Goal: Entertainment & Leisure: Consume media (video, audio)

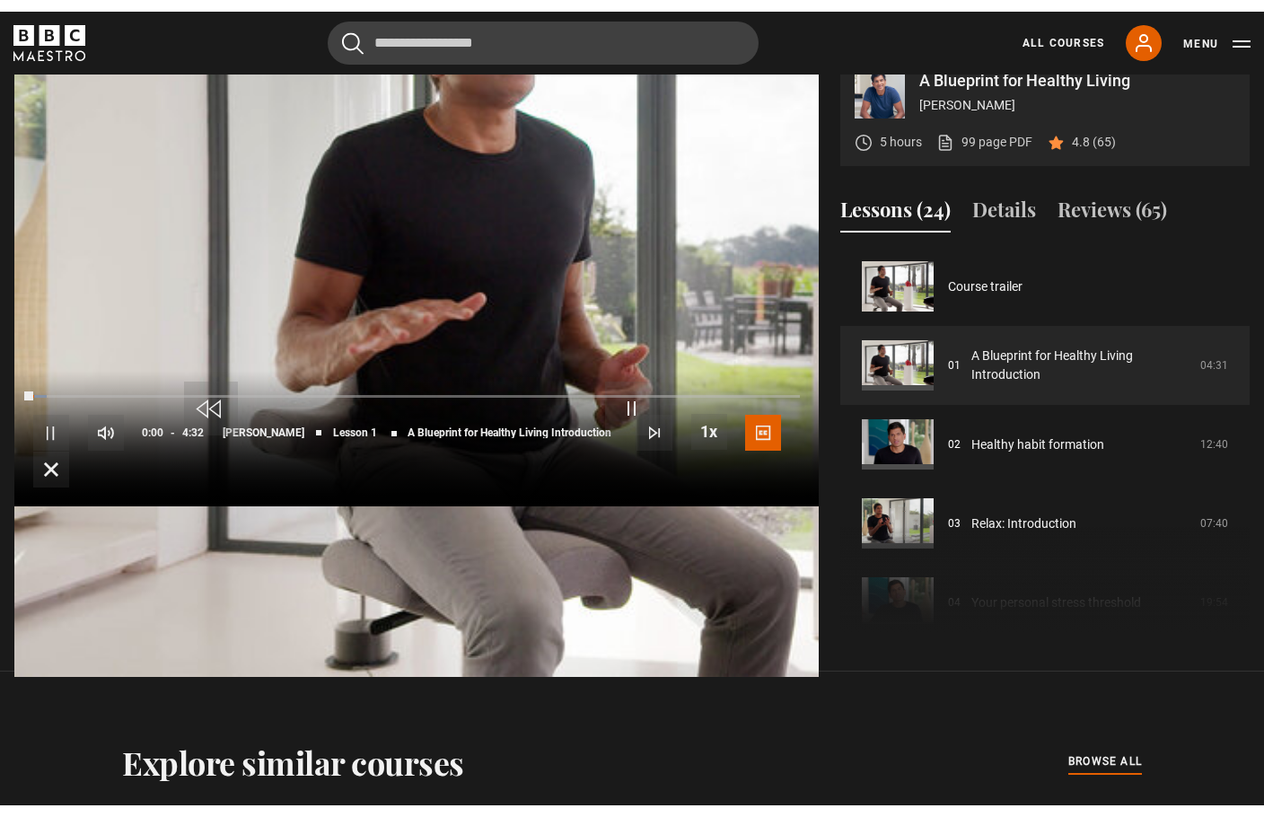
scroll to position [29, 0]
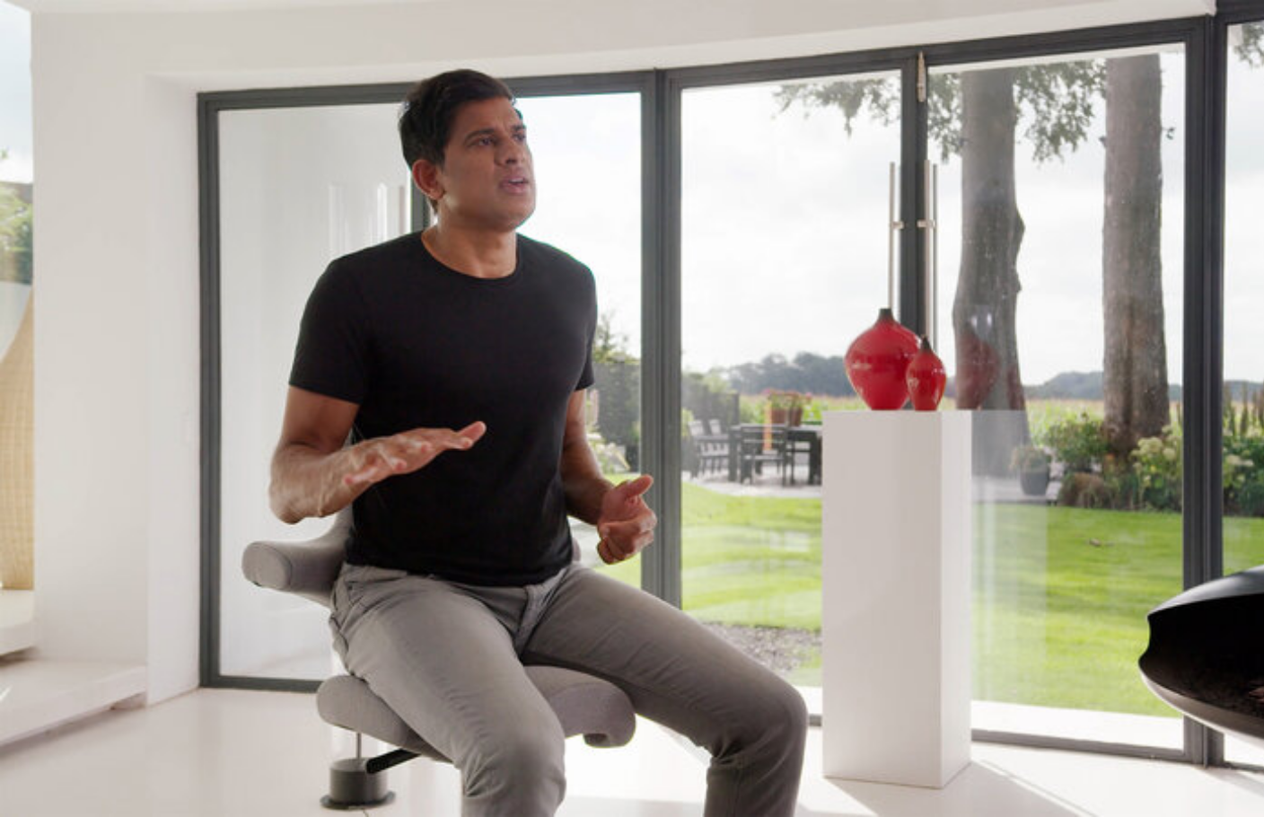
click at [1192, 408] on video-js "Video Player is loading. Play Lesson A Blueprint for Healthy Living Introductio…" at bounding box center [632, 408] width 1264 height 817
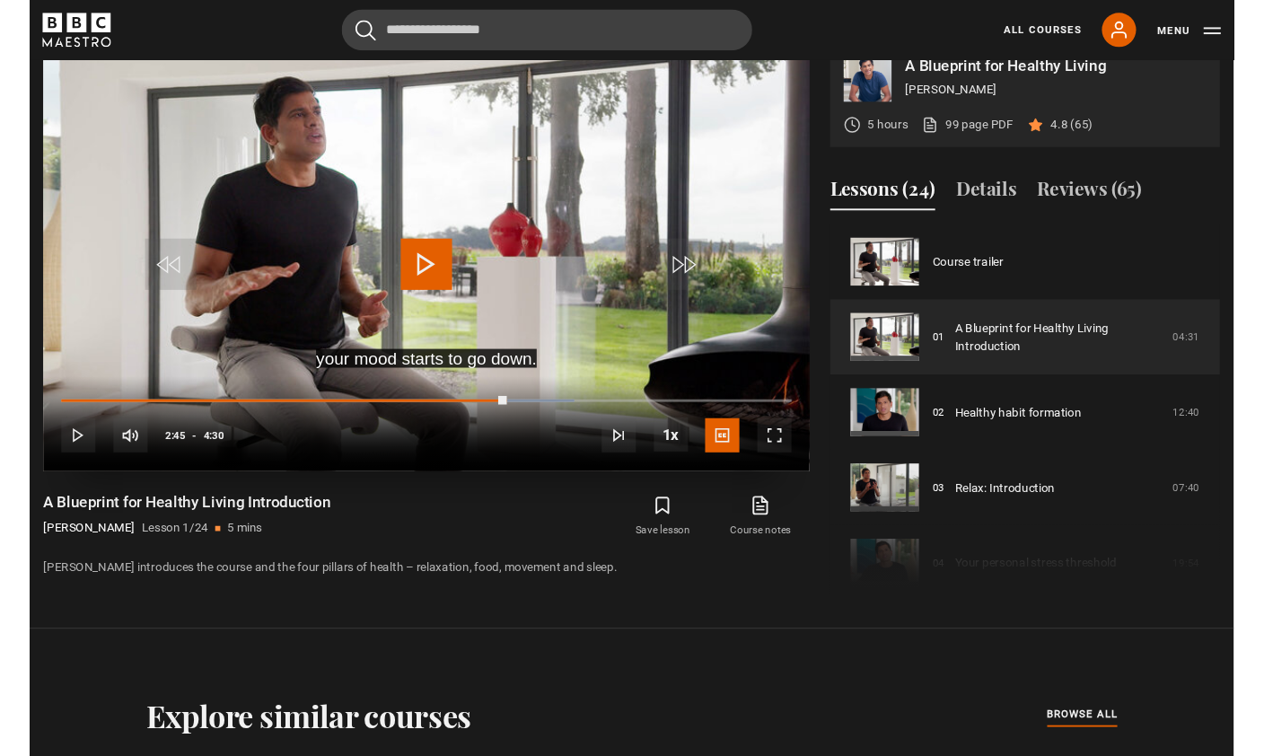
scroll to position [846, 0]
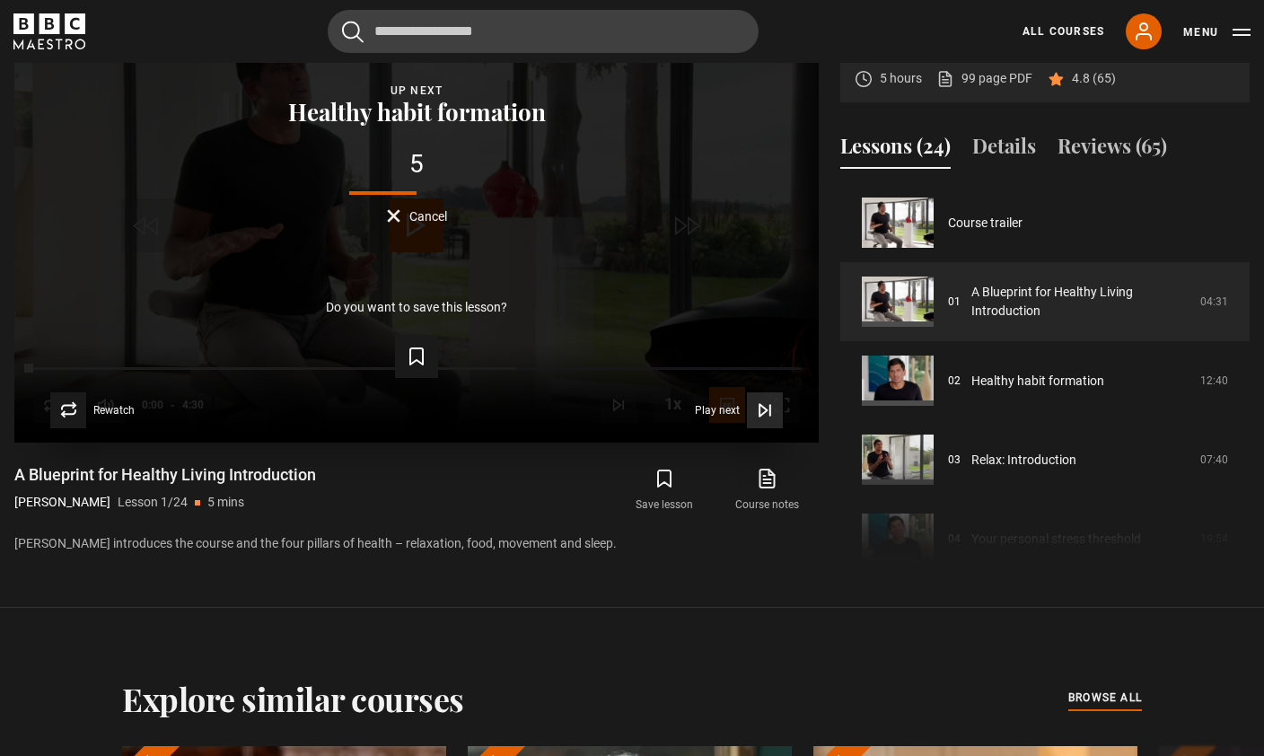
click at [762, 428] on span "Video Player" at bounding box center [765, 410] width 36 height 36
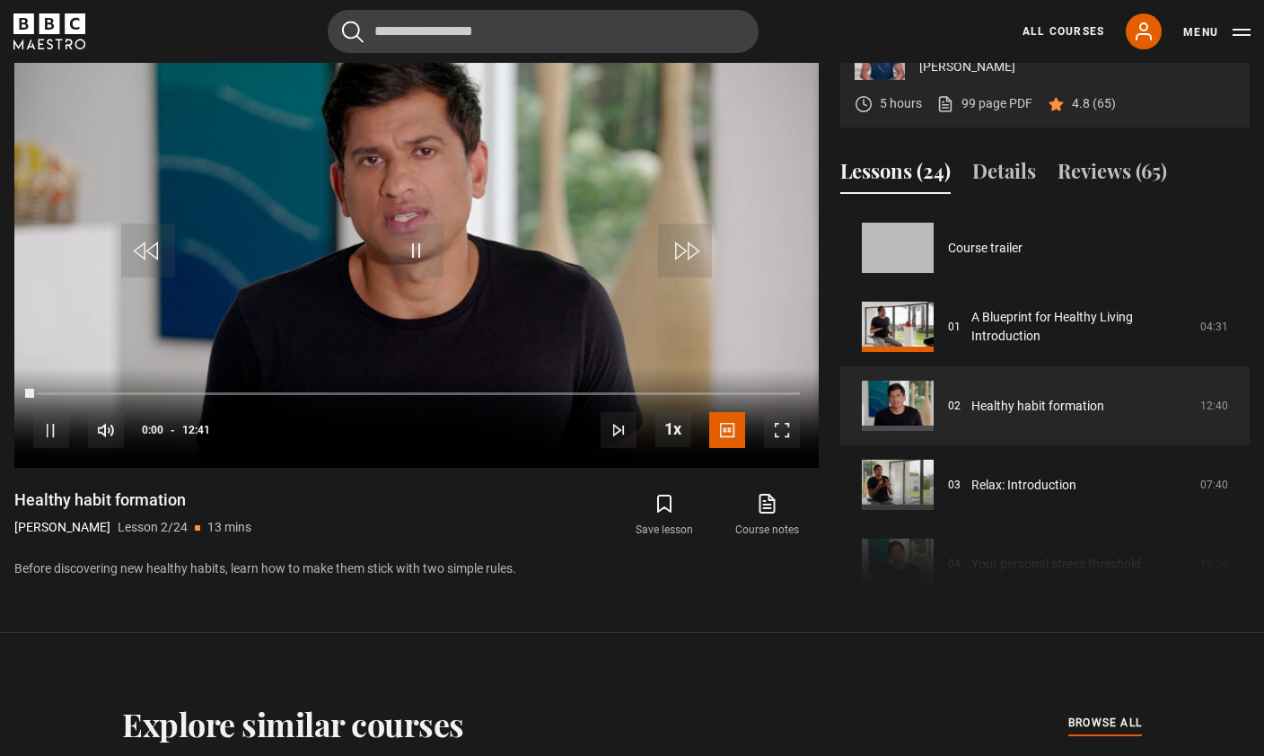
scroll to position [79, 0]
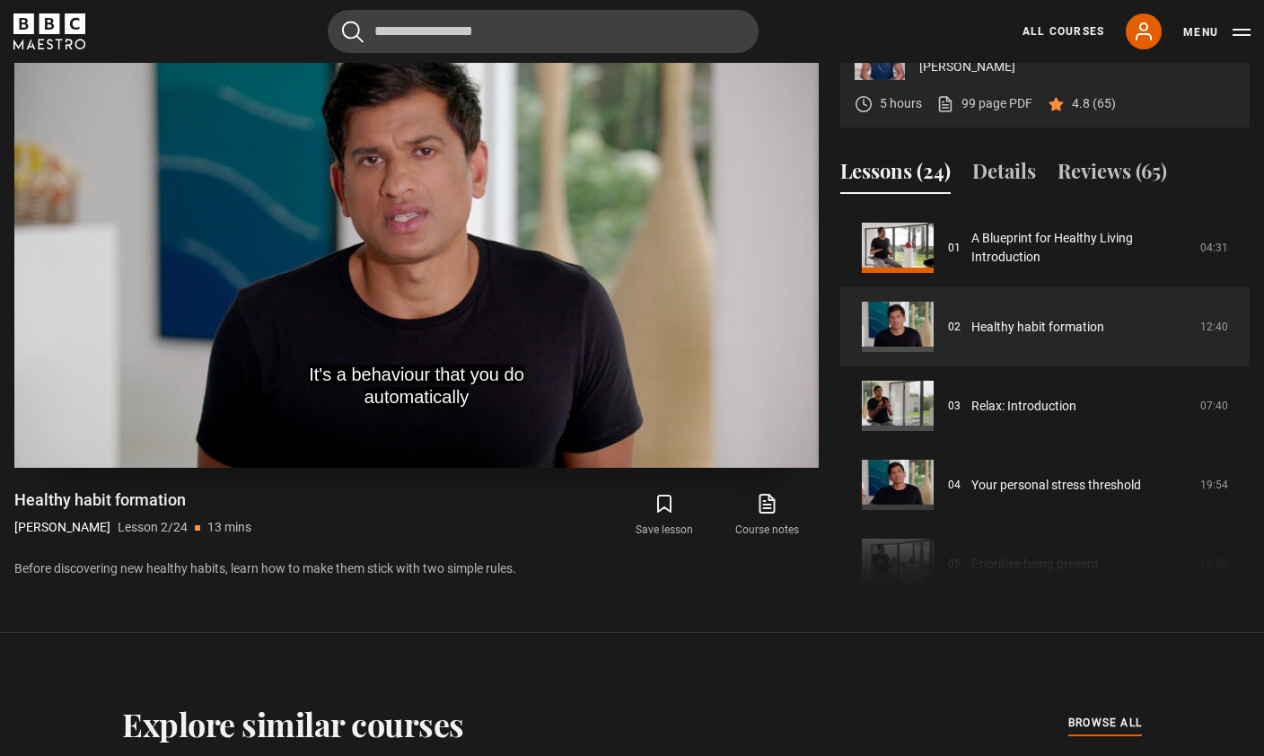
click at [425, 277] on span "Video Player" at bounding box center [417, 251] width 54 height 54
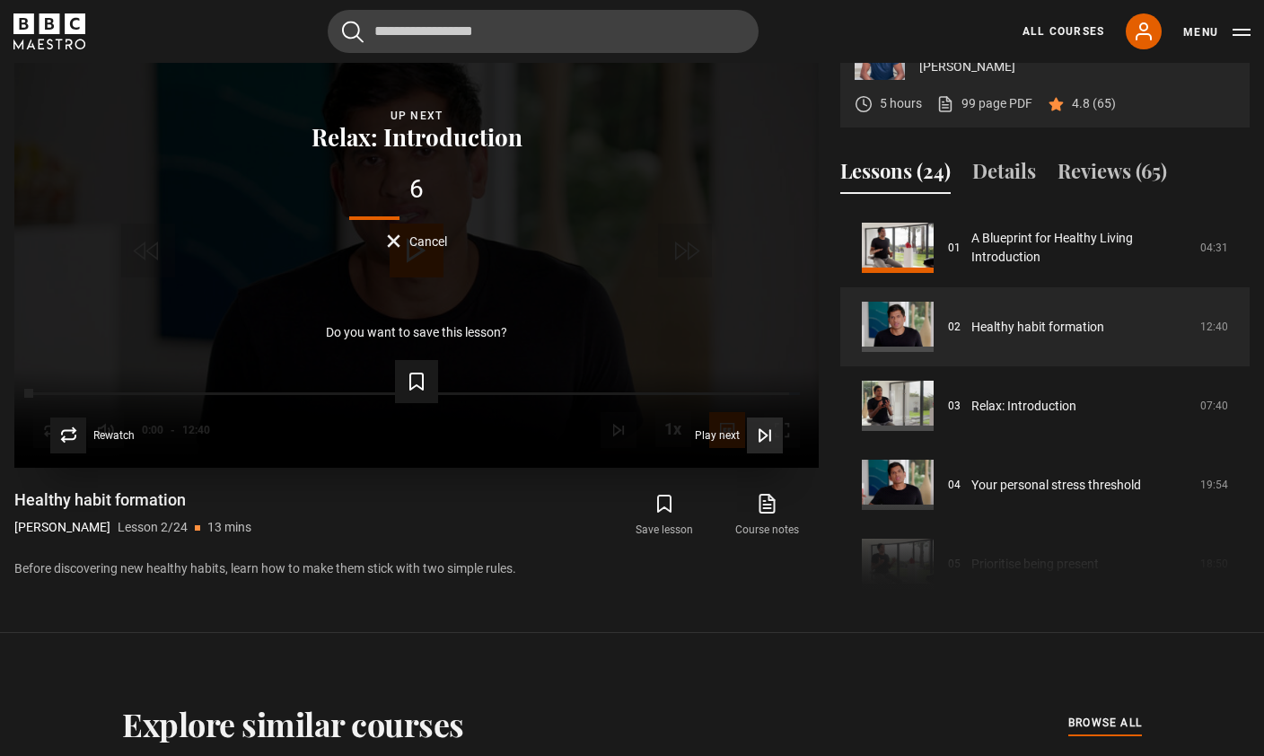
click at [757, 444] on icon "Video Player" at bounding box center [765, 435] width 18 height 18
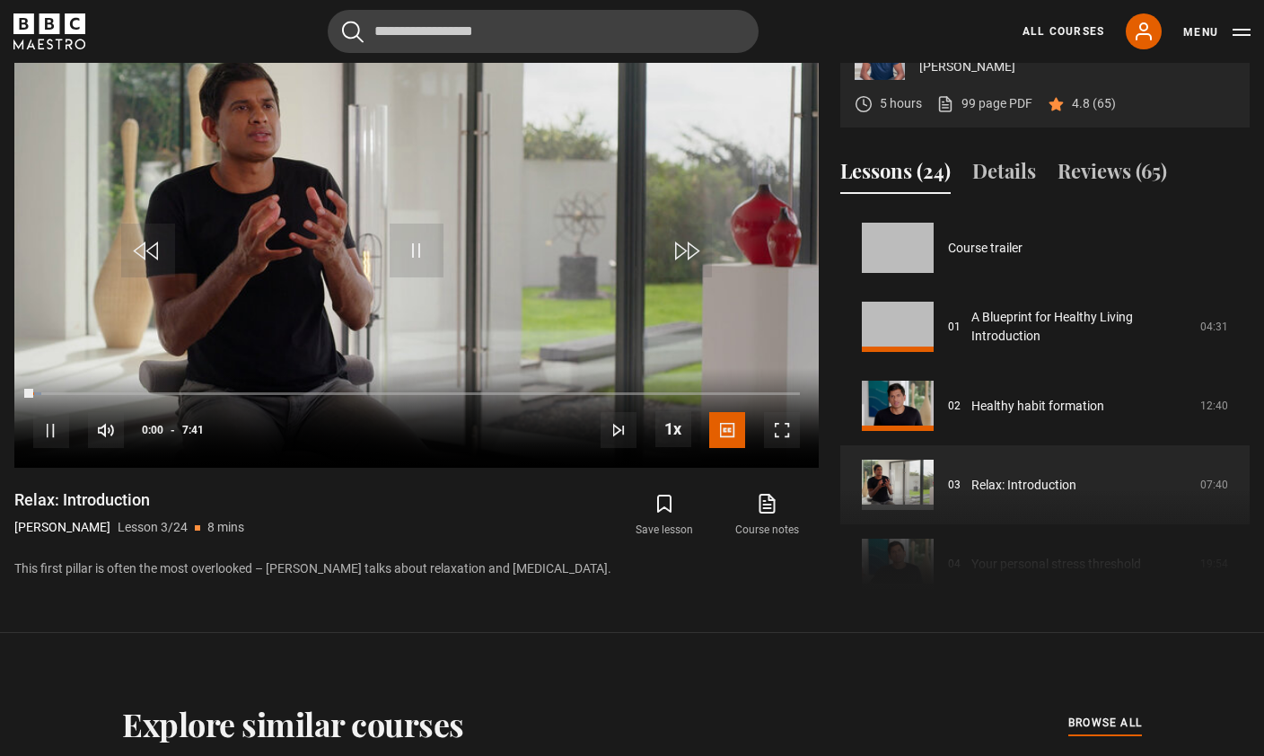
scroll to position [158, 0]
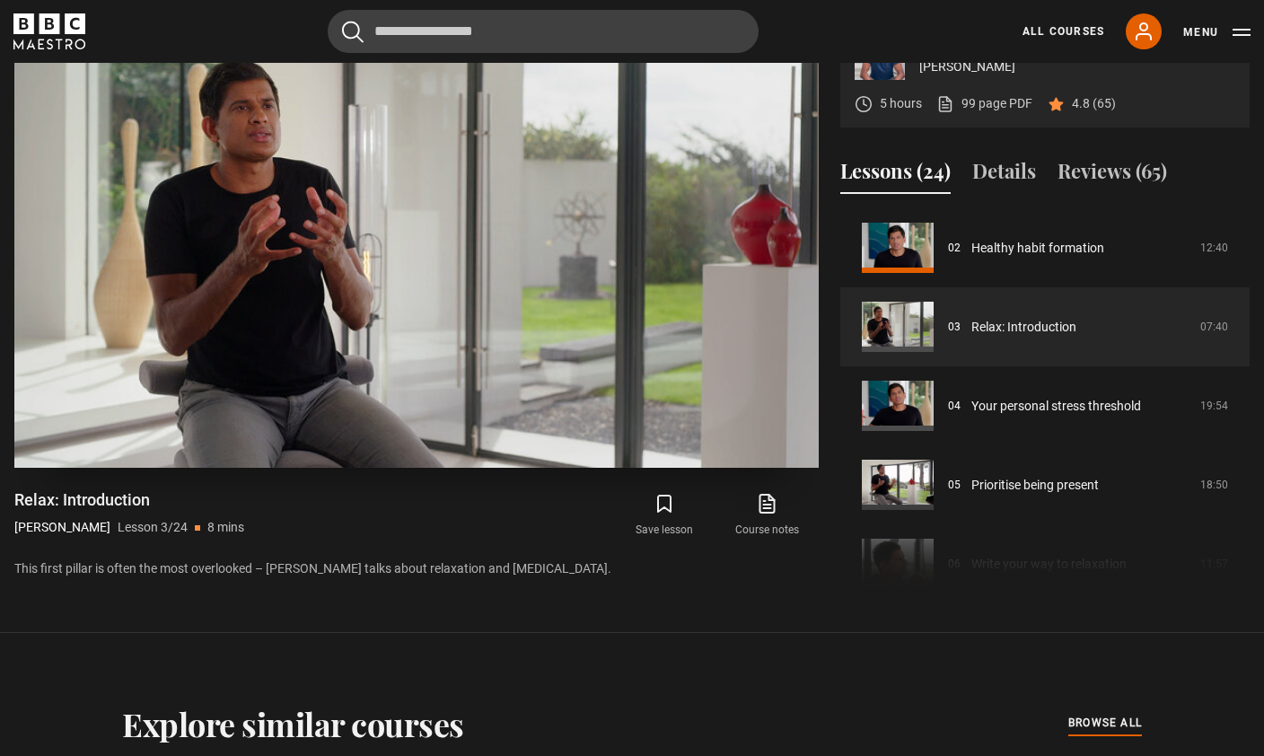
click at [442, 277] on span "Video Player" at bounding box center [417, 251] width 54 height 54
click at [732, 323] on video-js "when your stress response has been activated Video Player is loading. Play Less…" at bounding box center [416, 241] width 804 height 452
click at [740, 112] on video-js "but we also have to understand that a little bit of stress Video Player is load…" at bounding box center [416, 241] width 804 height 452
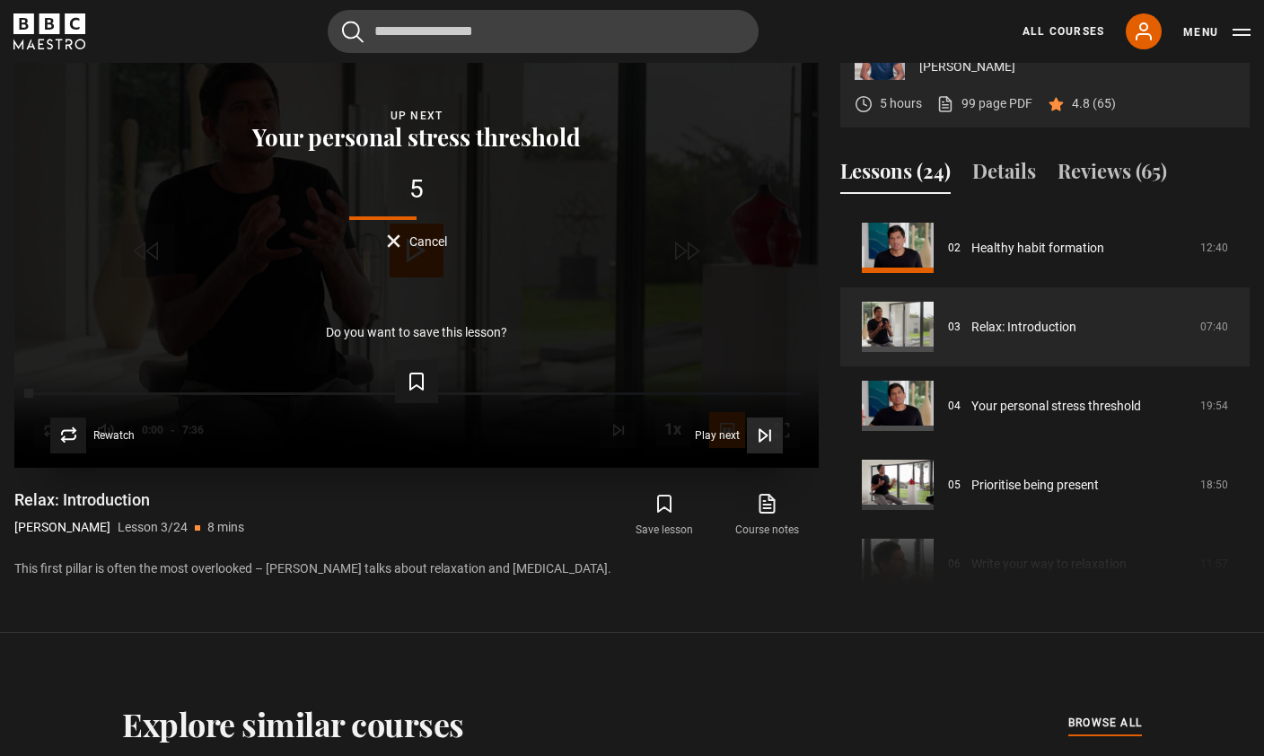
click at [776, 453] on span "Video Player" at bounding box center [765, 435] width 36 height 36
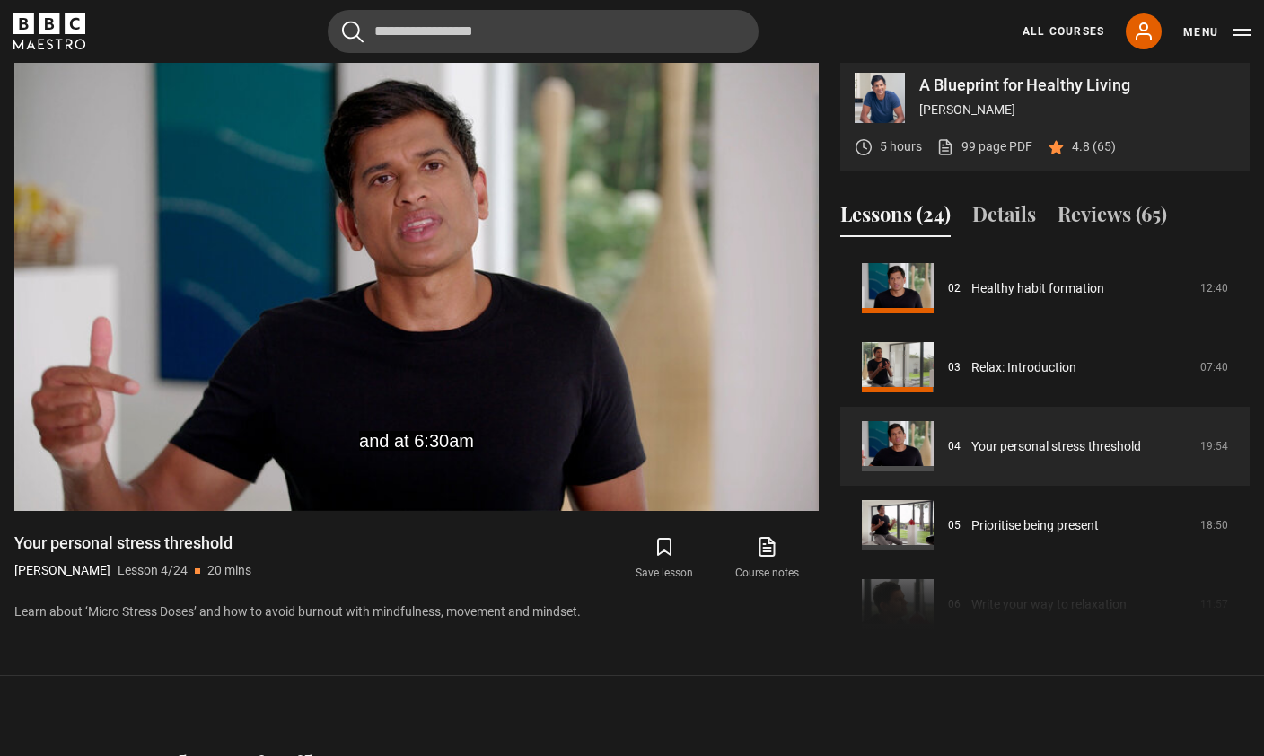
scroll to position [171, 0]
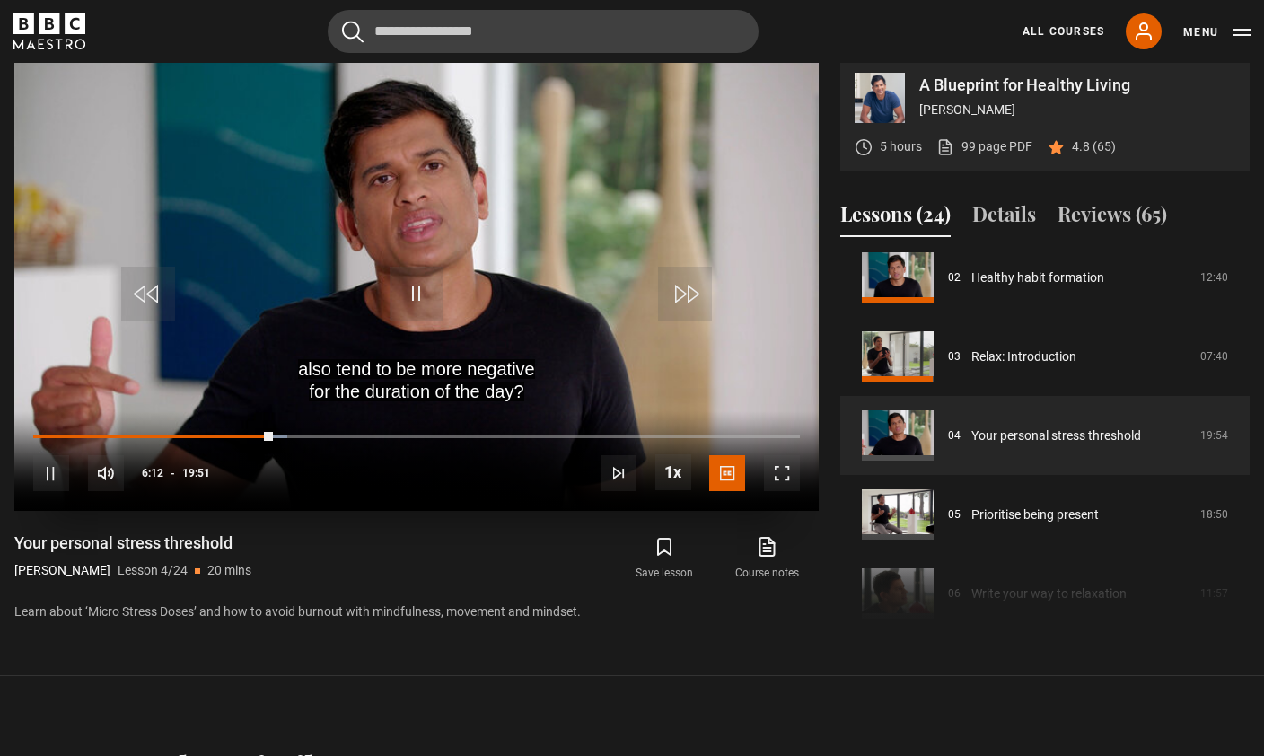
click at [760, 260] on video-js "also tend to be more negative for the duration of the day? Video Player is load…" at bounding box center [416, 284] width 804 height 452
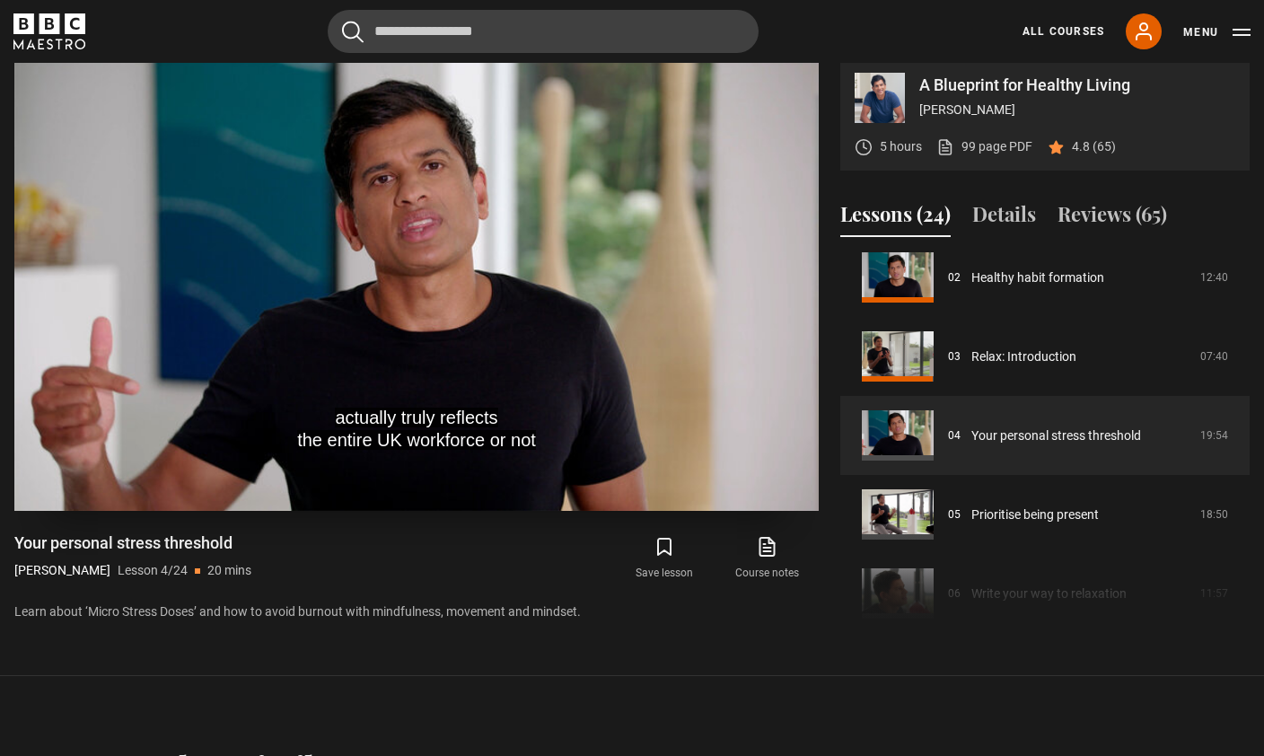
click at [750, 272] on video-js "actually truly reflects the entire UK workforce or not Video Player is loading.…" at bounding box center [416, 284] width 804 height 452
click at [755, 262] on video-js "until it's too late. Video Player is loading. Play Lesson Your personal stress …" at bounding box center [416, 284] width 804 height 452
click at [740, 293] on video-js "or issues we might have within our family. Video Player is loading. Play Lesson…" at bounding box center [416, 284] width 804 height 452
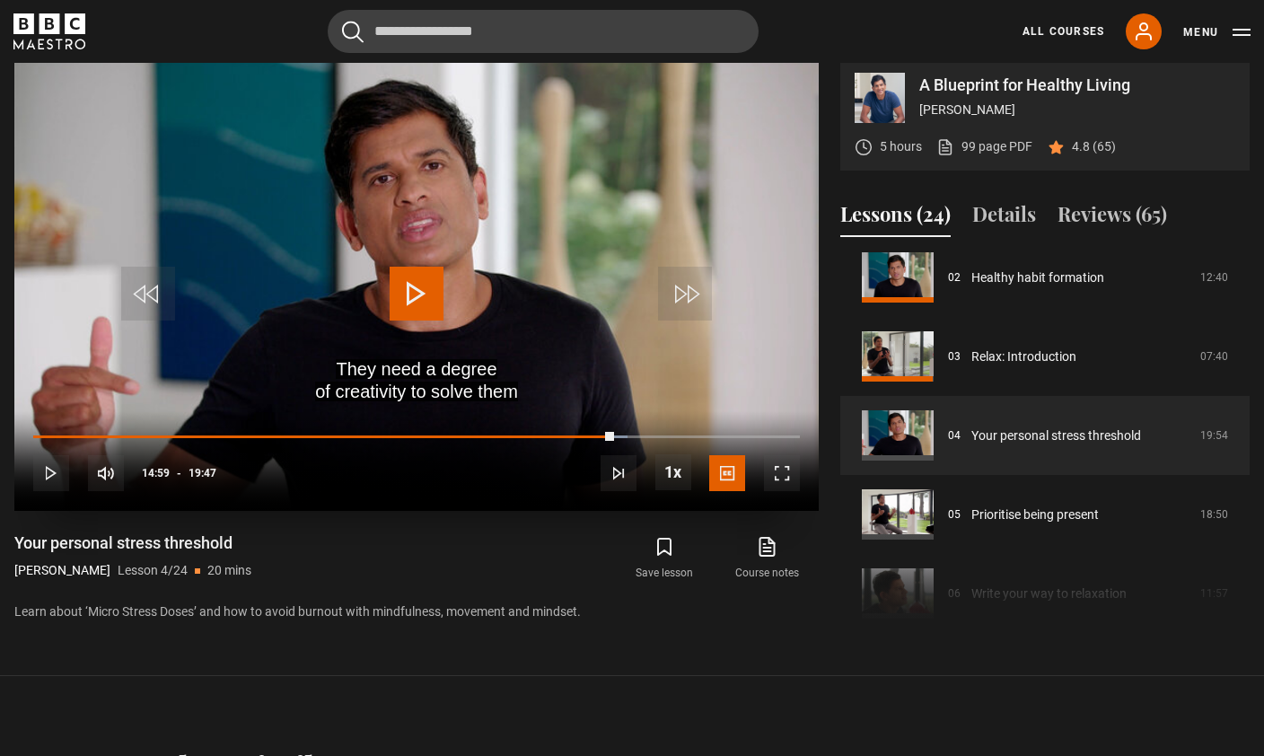
click at [759, 250] on video-js "They need a degree of creativity to solve them Video Player is loading. Play Le…" at bounding box center [416, 284] width 804 height 452
click at [697, 244] on video-js "They need a degree of creativity to solve them Video Player is loading. Play Le…" at bounding box center [416, 284] width 804 height 452
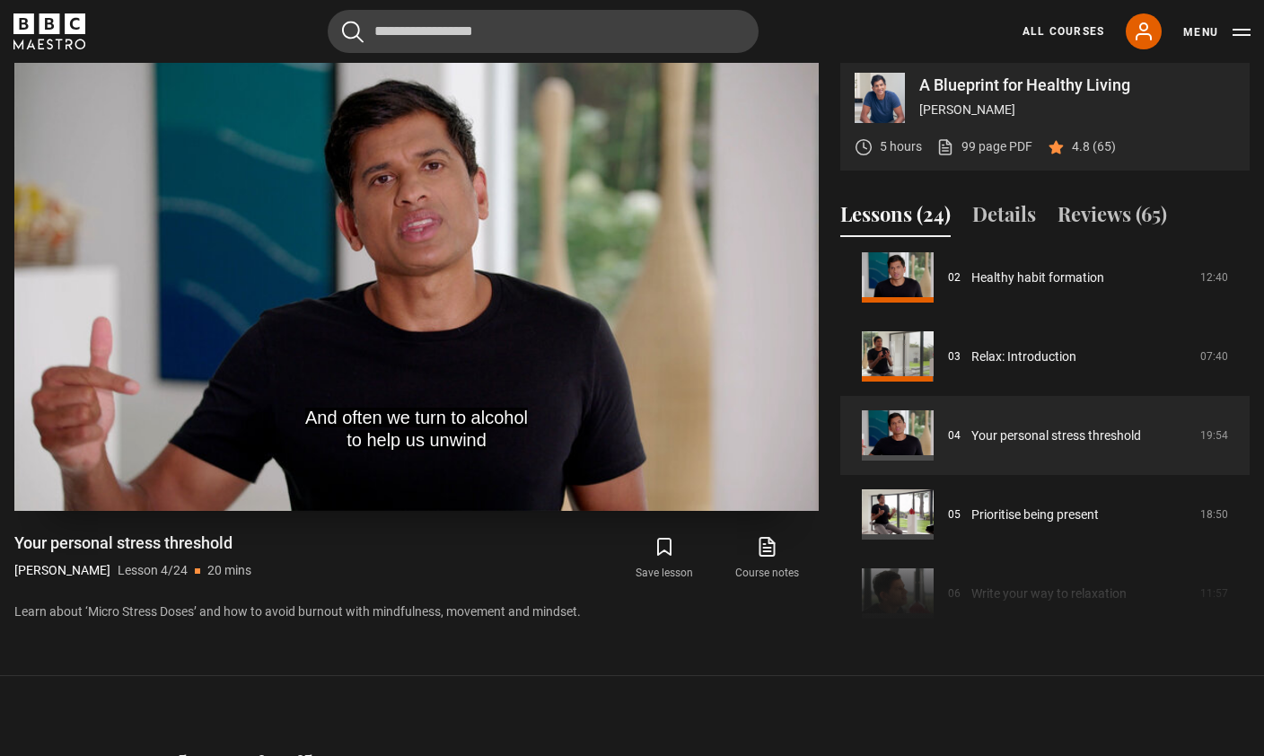
click at [758, 261] on video-js "And often we turn to alcohol to help us unwind Video Player is loading. Play Le…" at bounding box center [416, 284] width 804 height 452
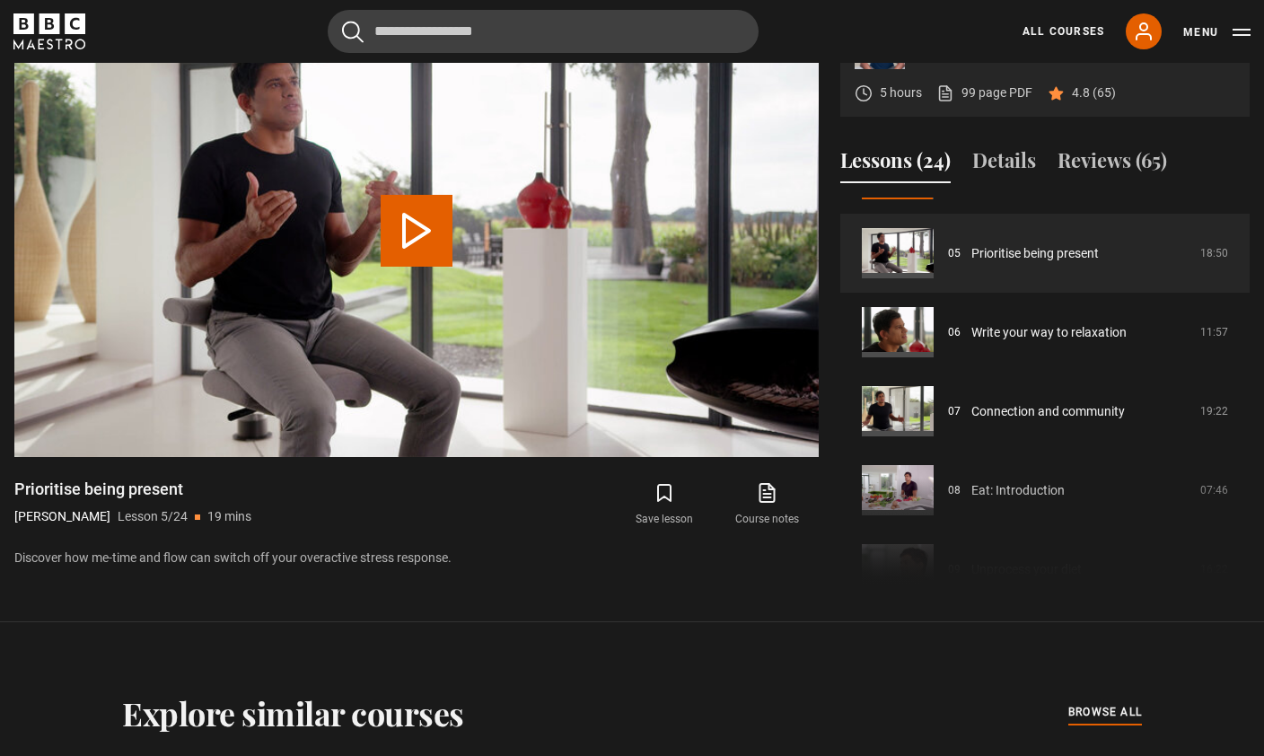
scroll to position [403, 0]
